Goal: Information Seeking & Learning: Learn about a topic

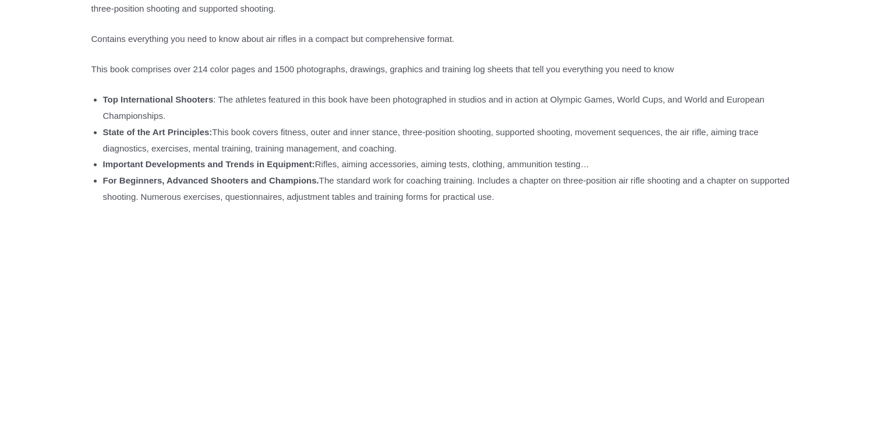
scroll to position [524, 0]
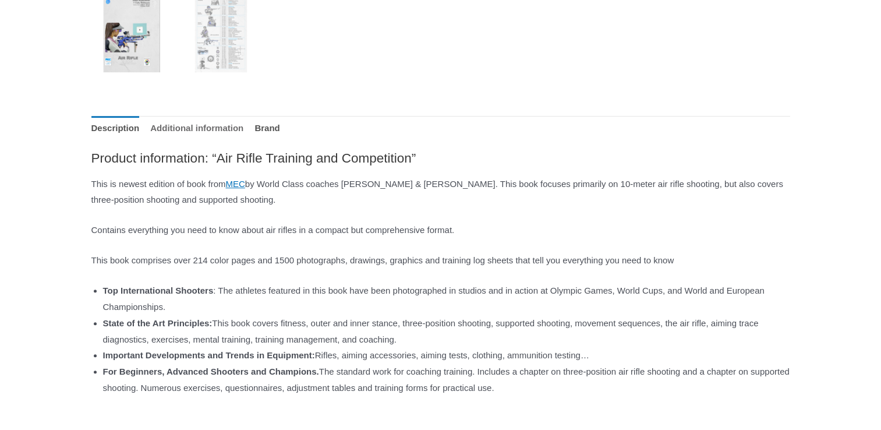
click at [225, 129] on link "Additional information" at bounding box center [196, 128] width 93 height 25
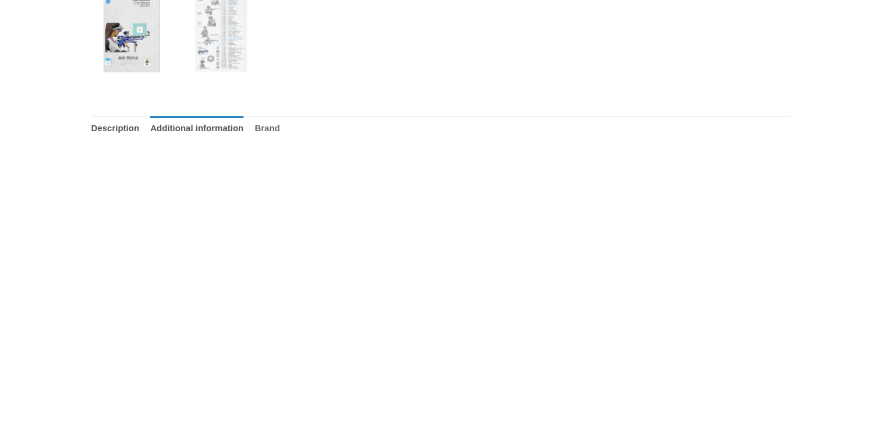
click at [279, 128] on link "Brand" at bounding box center [266, 128] width 25 height 25
click at [116, 132] on link "Description" at bounding box center [115, 128] width 48 height 25
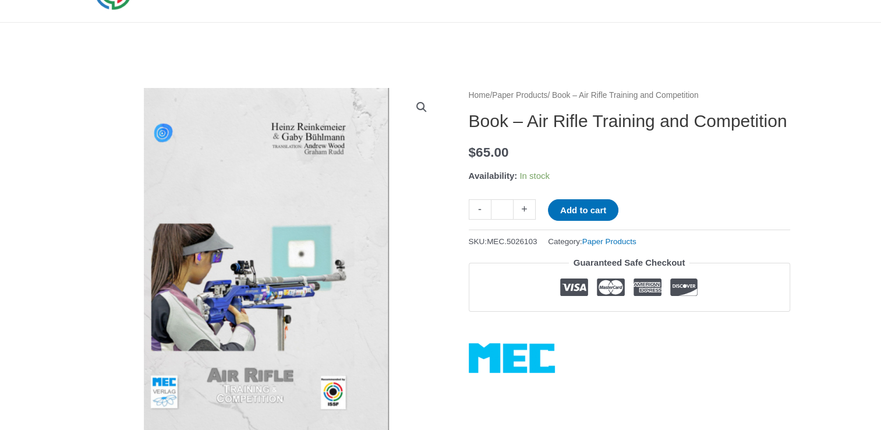
scroll to position [0, 0]
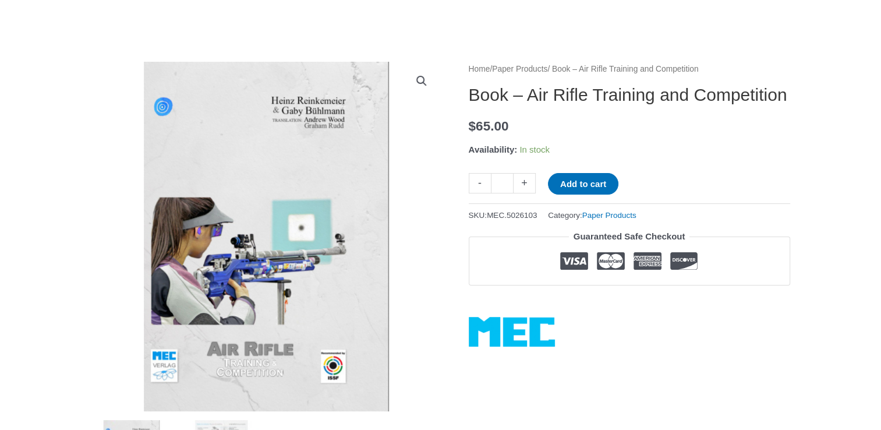
scroll to position [12, 0]
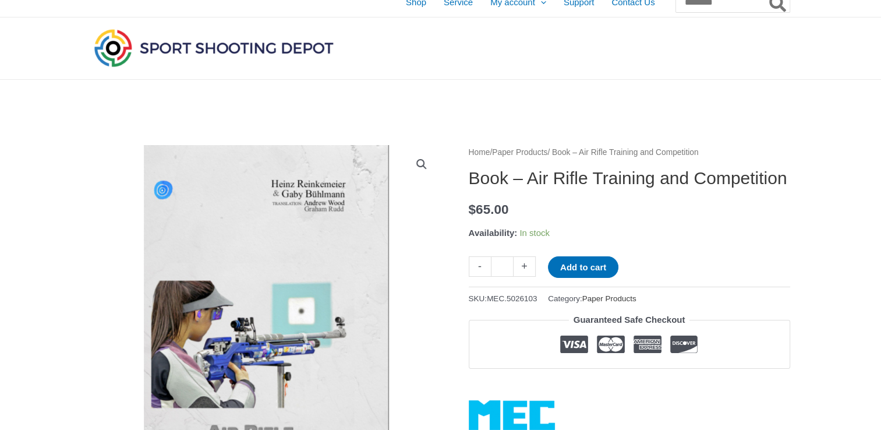
click at [627, 303] on link "Paper Products" at bounding box center [609, 298] width 54 height 9
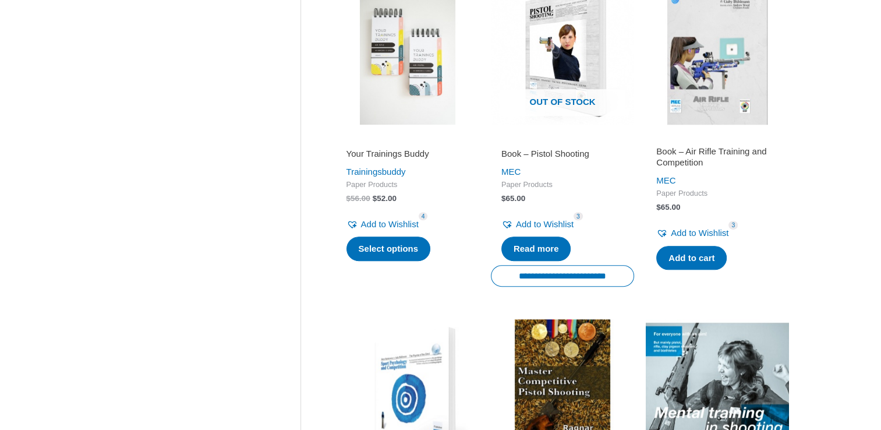
scroll to position [554, 0]
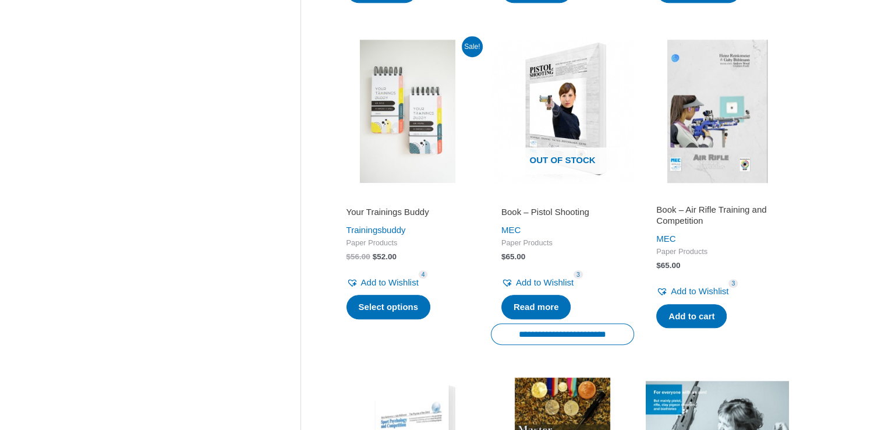
click at [717, 211] on h2 "Book – Air Rifle Training and Competition" at bounding box center [717, 215] width 122 height 23
